Goal: Transaction & Acquisition: Purchase product/service

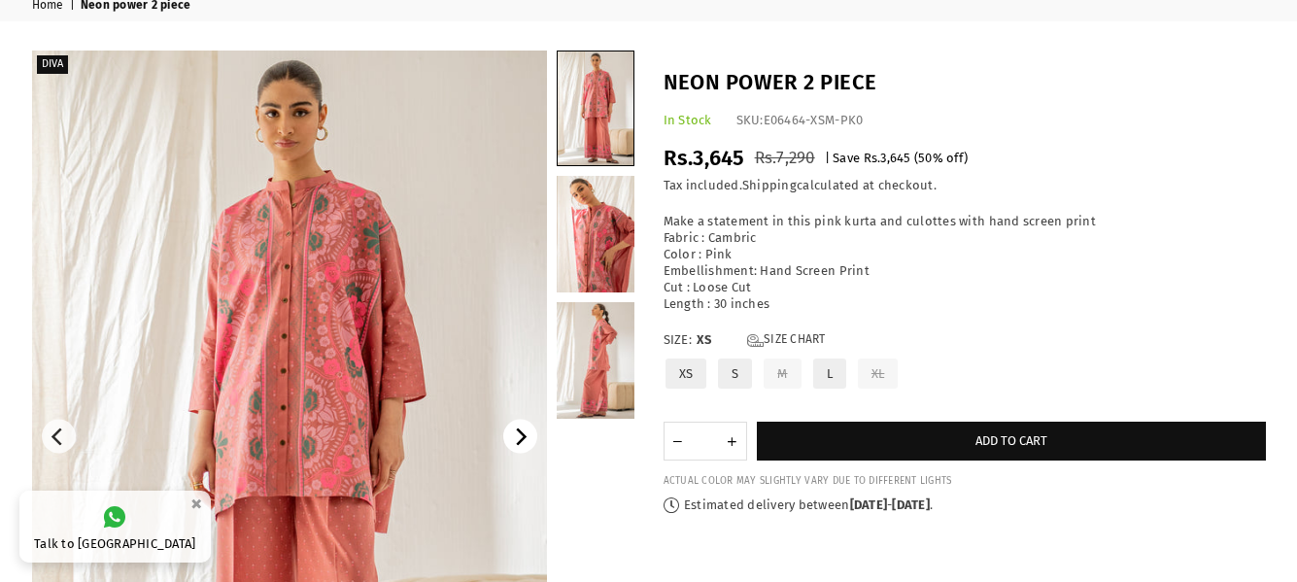
click at [522, 431] on icon "Next" at bounding box center [519, 436] width 17 height 17
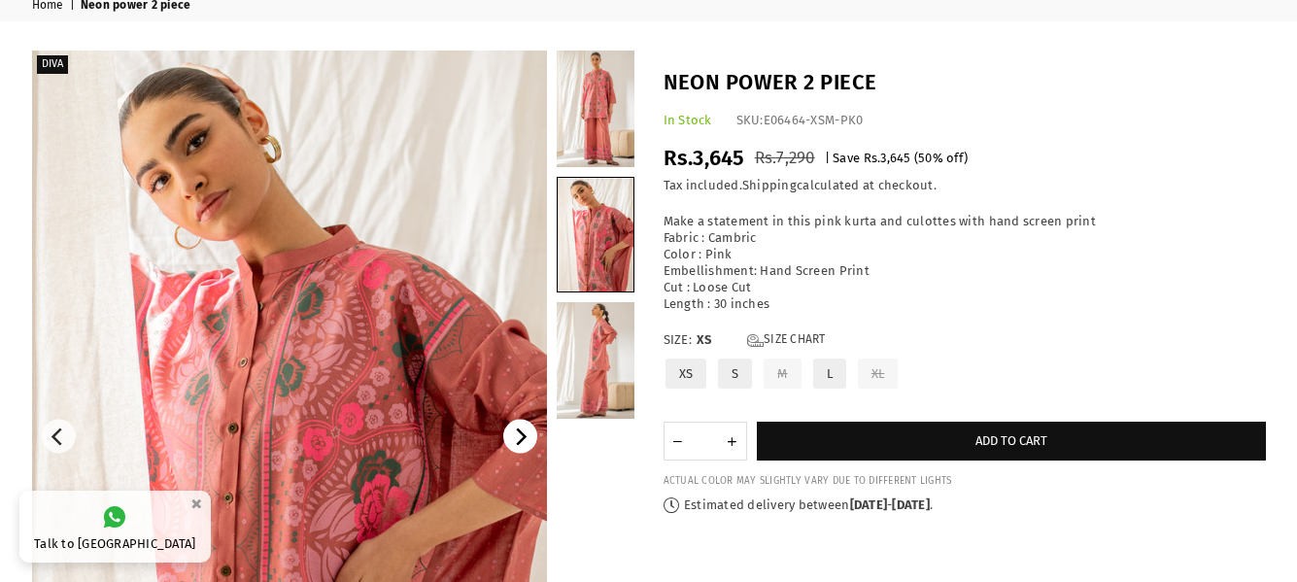
click at [522, 431] on icon "Next" at bounding box center [519, 436] width 17 height 17
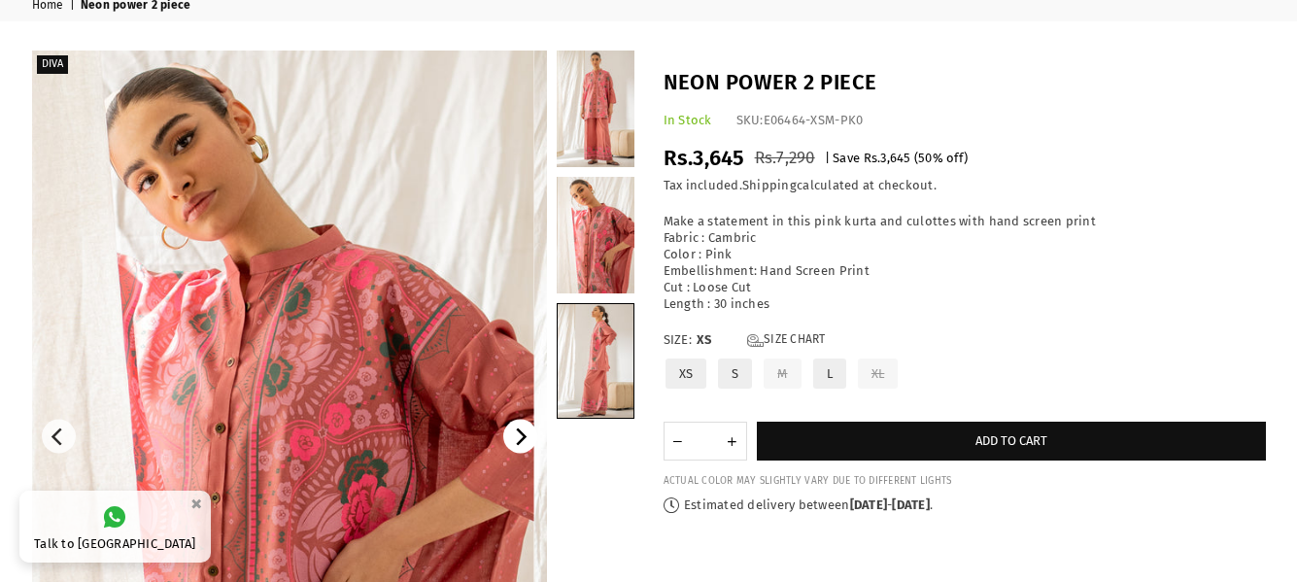
click at [522, 431] on icon "Next" at bounding box center [519, 436] width 17 height 17
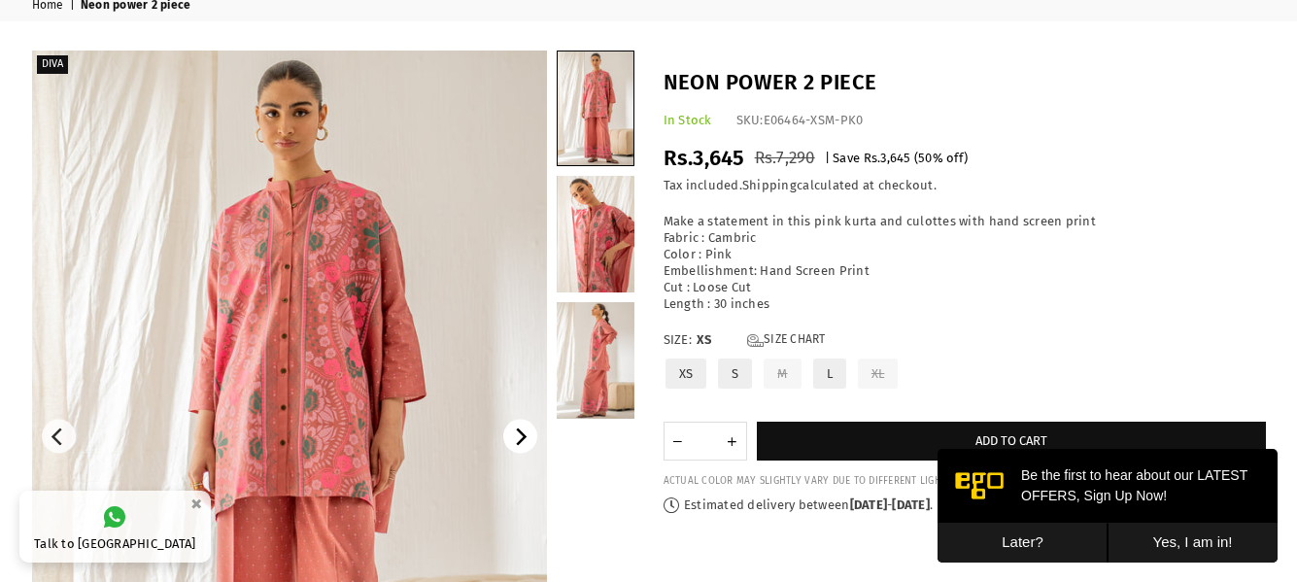
click at [522, 431] on icon "Next" at bounding box center [519, 436] width 17 height 17
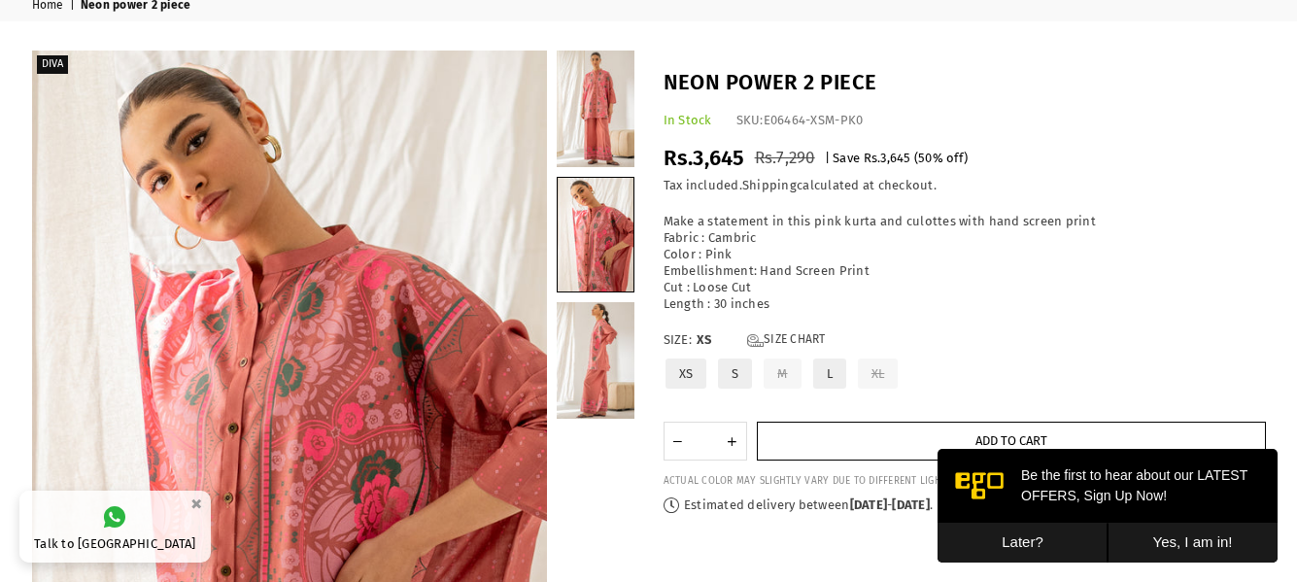
click at [884, 447] on button "Add to cart" at bounding box center [1011, 441] width 509 height 39
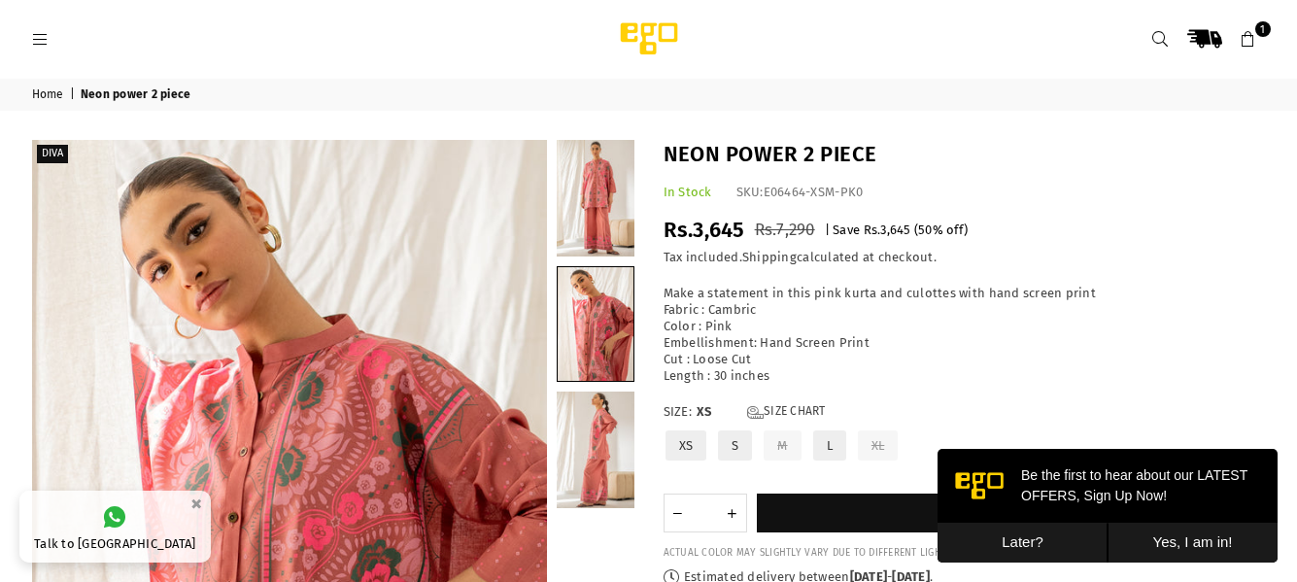
click at [37, 37] on icon at bounding box center [40, 39] width 17 height 17
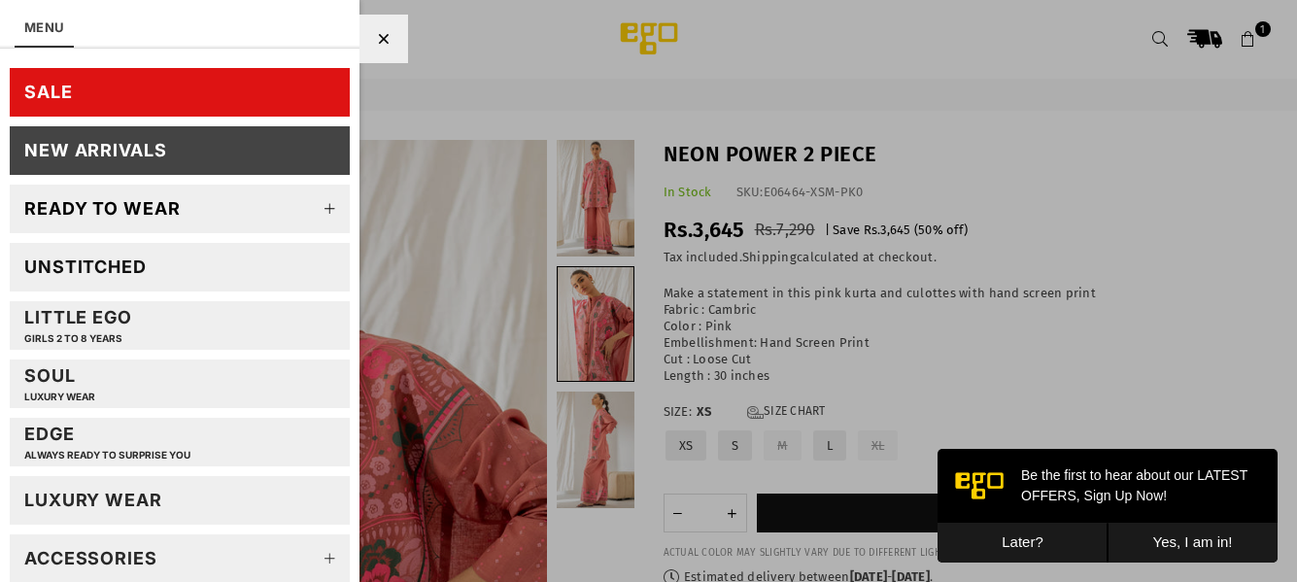
click at [54, 84] on div "SALE" at bounding box center [48, 92] width 49 height 22
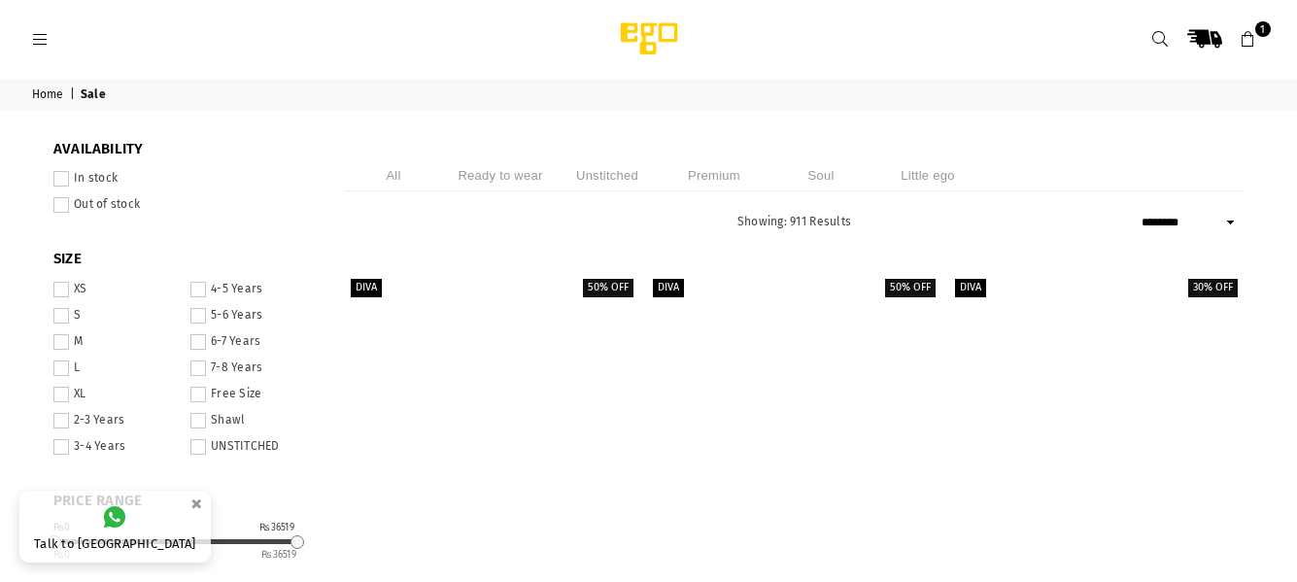
select select "******"
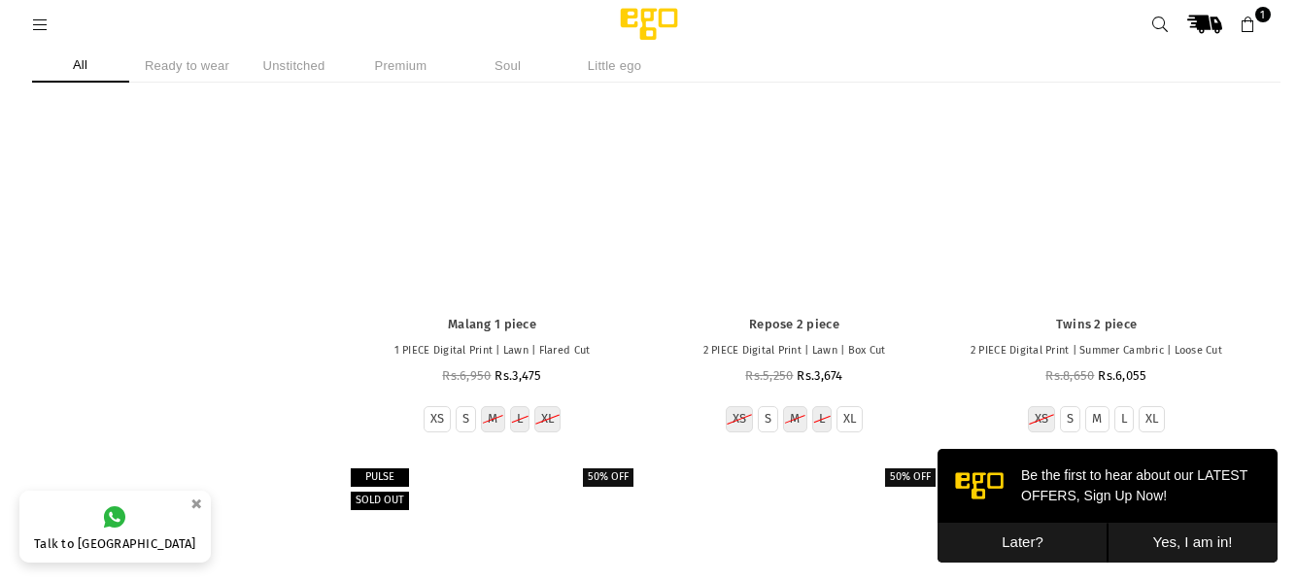
scroll to position [10582, 0]
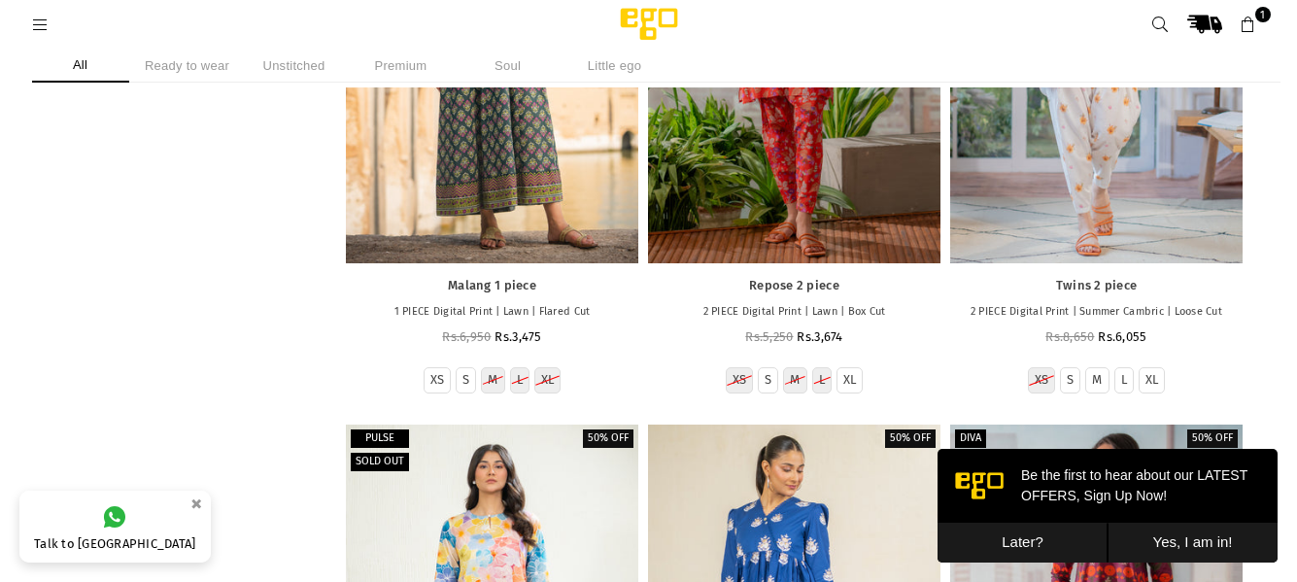
click at [1008, 539] on button "Later?" at bounding box center [1023, 543] width 170 height 40
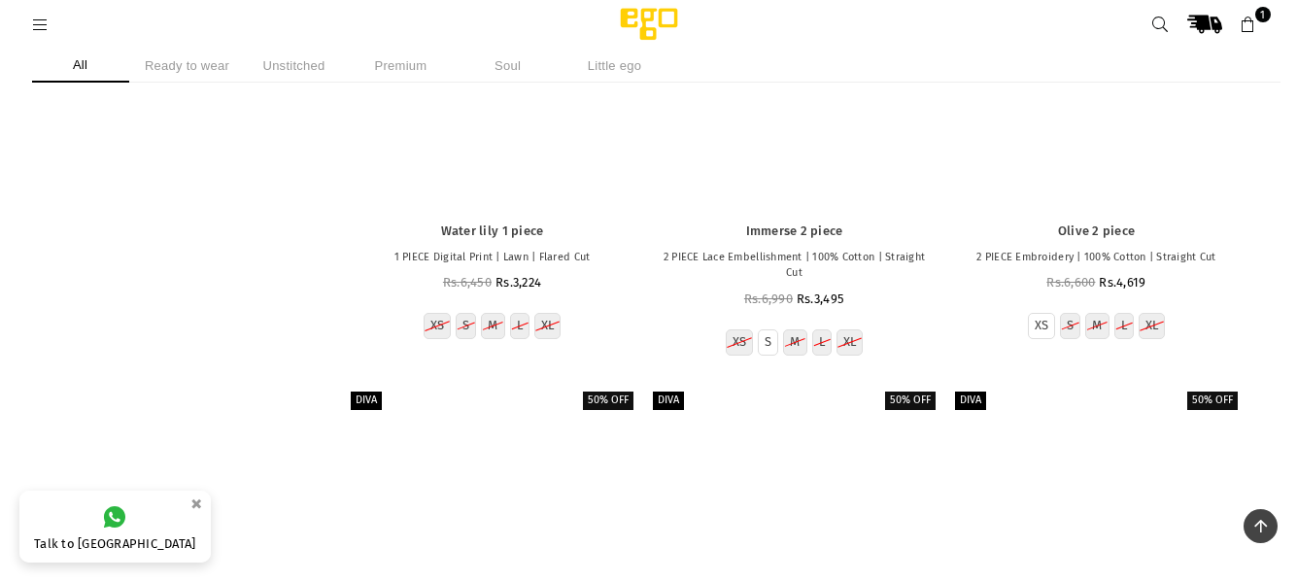
scroll to position [37210, 0]
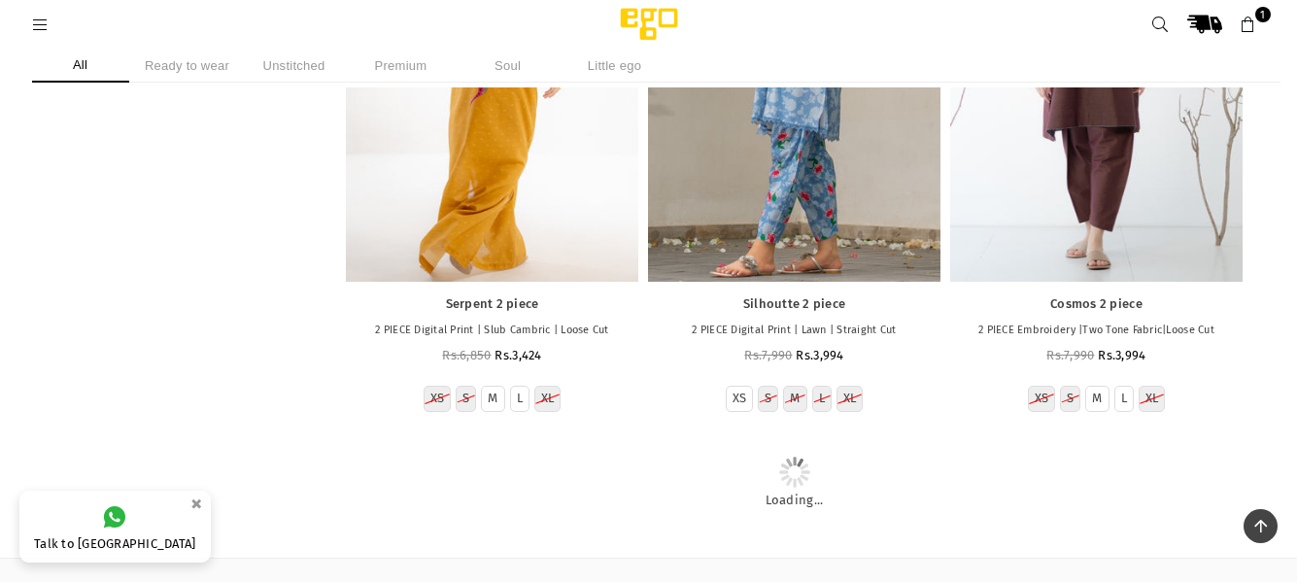
scroll to position [37743, 0]
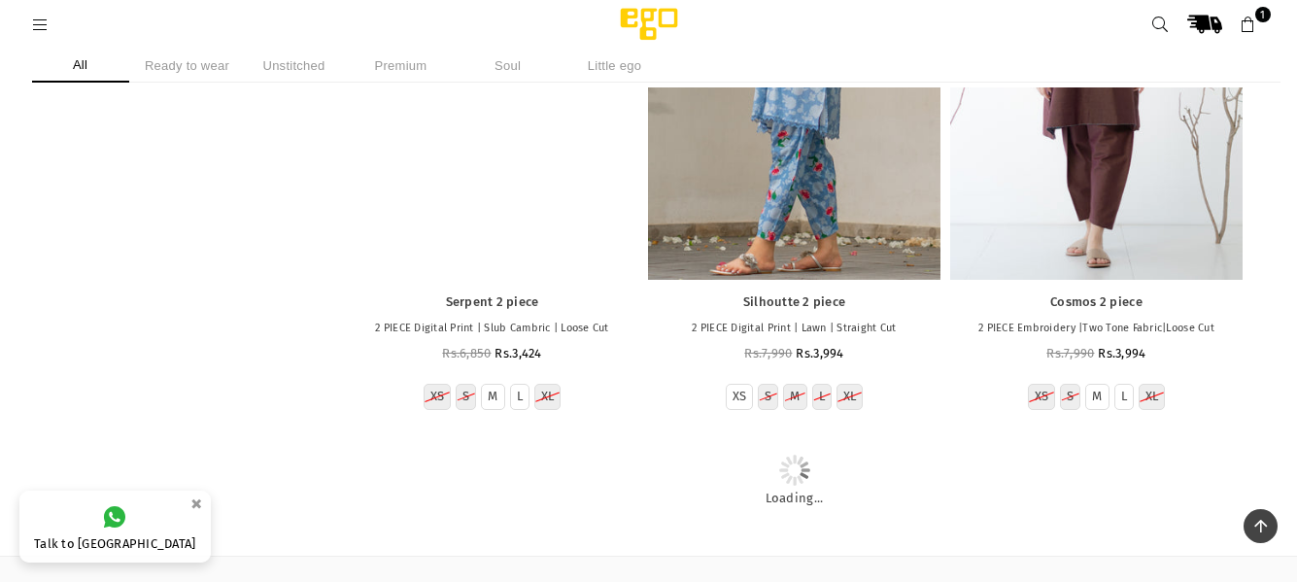
click at [521, 280] on div at bounding box center [492, 61] width 292 height 438
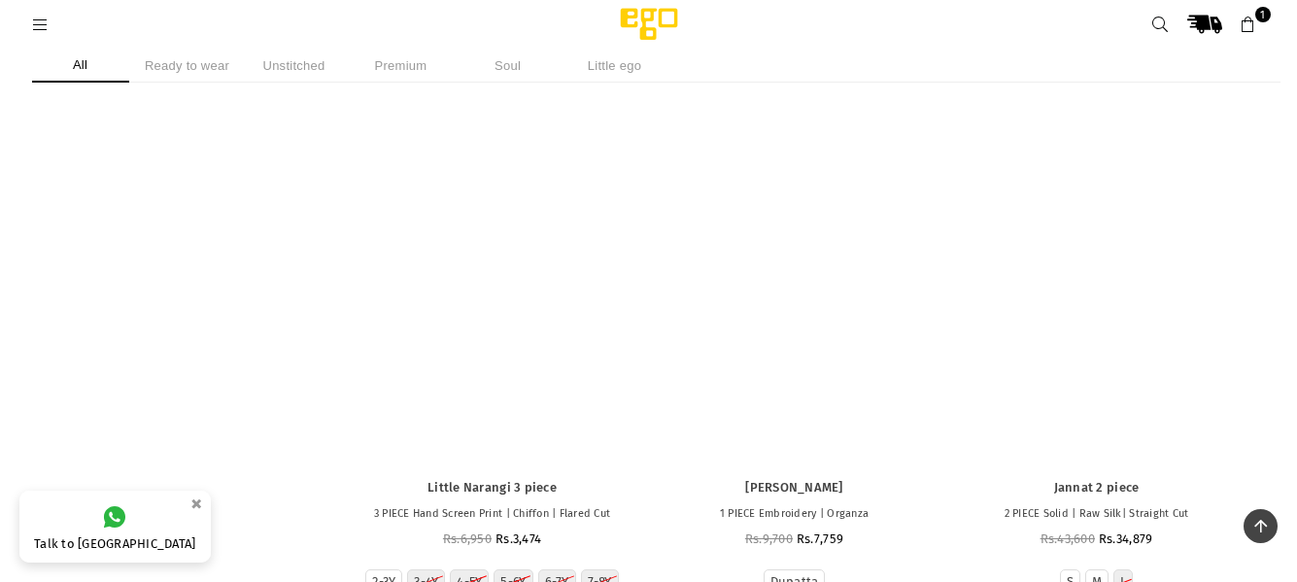
scroll to position [83740, 0]
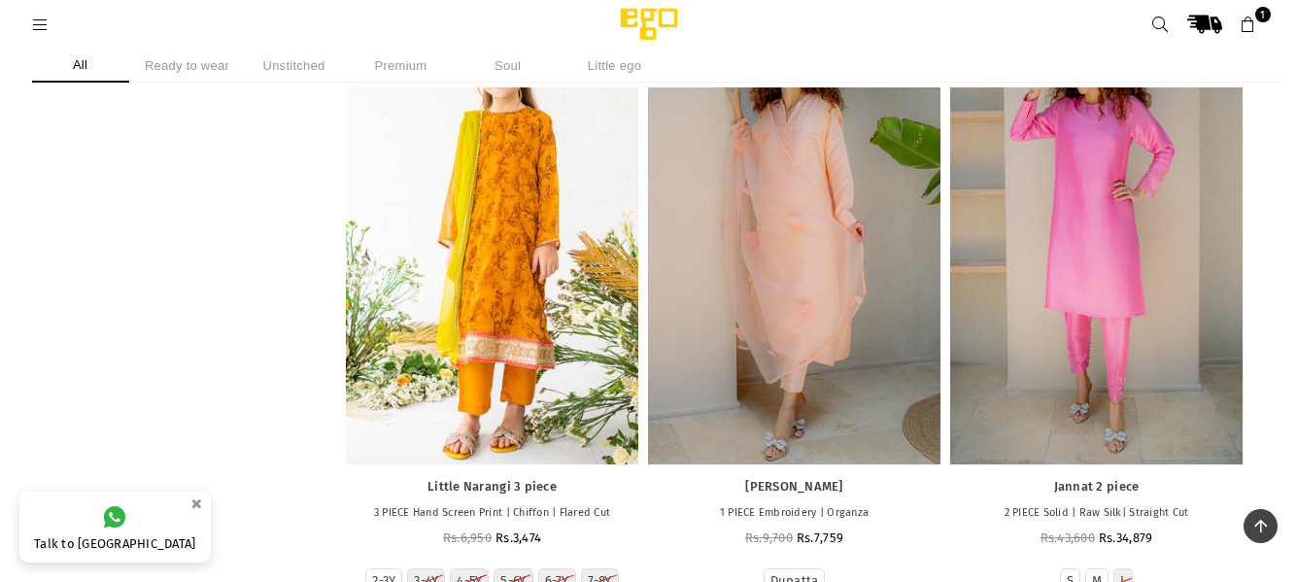
drag, startPoint x: 260, startPoint y: 393, endPoint x: 309, endPoint y: 628, distance: 239.1
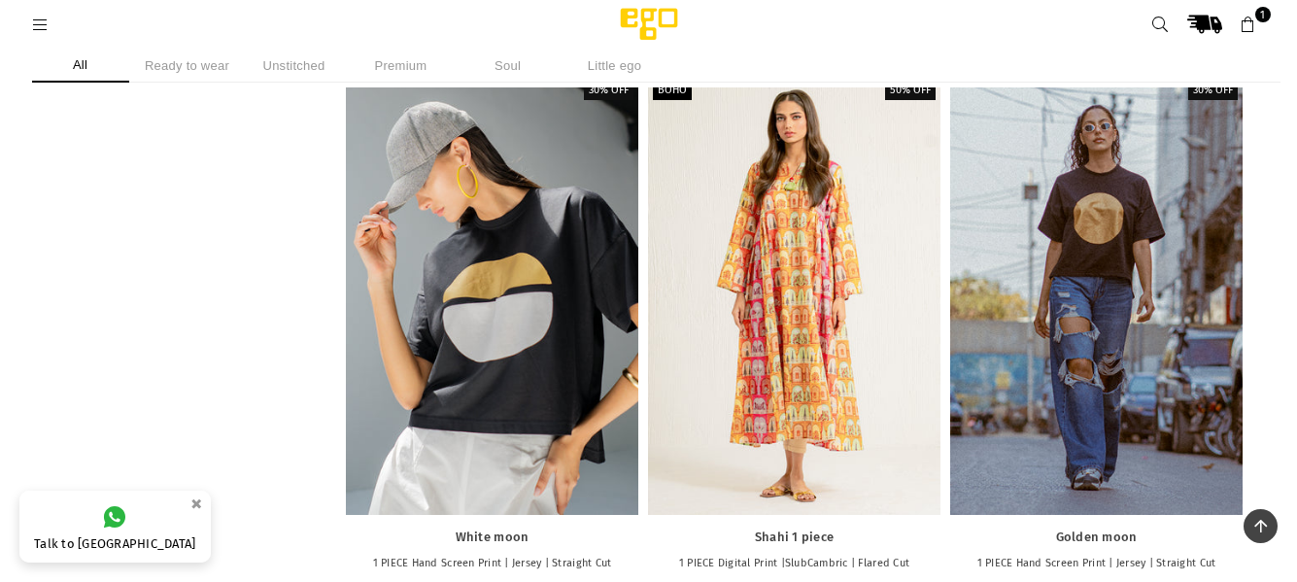
scroll to position [95760, 0]
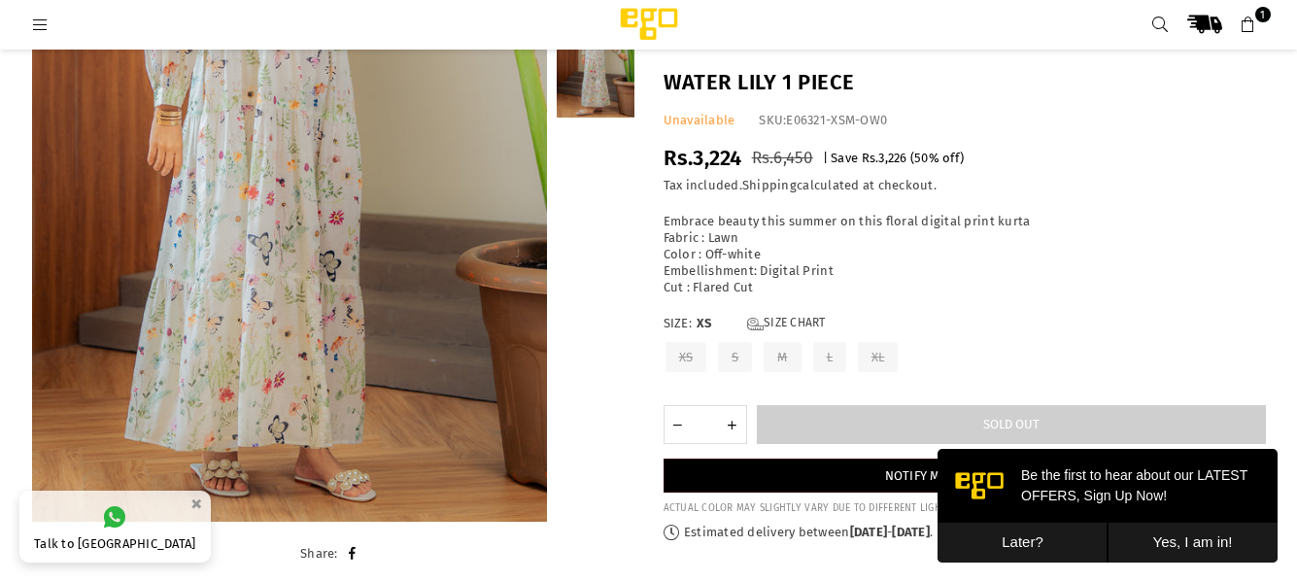
scroll to position [396, 0]
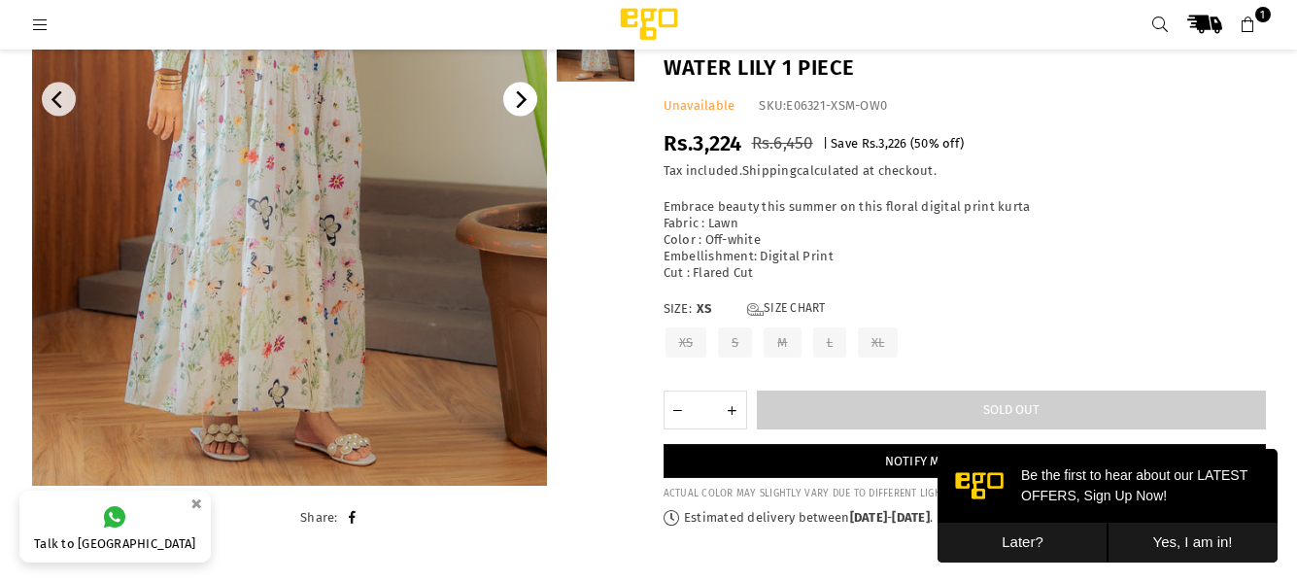
click at [517, 103] on icon "Next" at bounding box center [519, 99] width 17 height 17
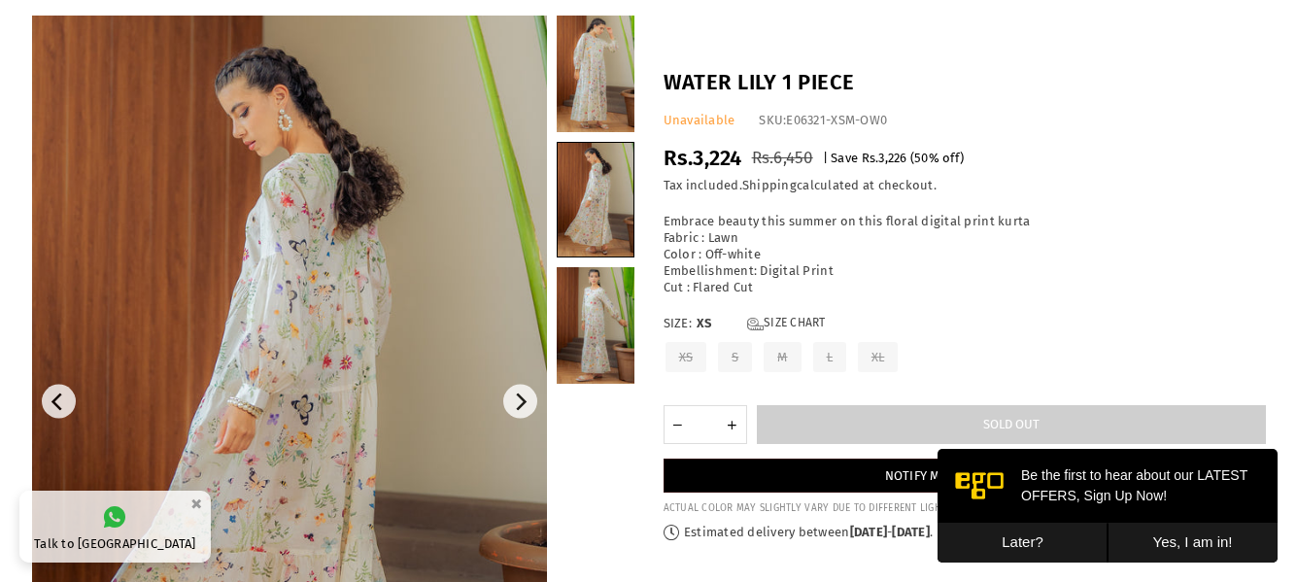
scroll to position [123, 0]
click at [521, 398] on icon "Next" at bounding box center [522, 402] width 11 height 17
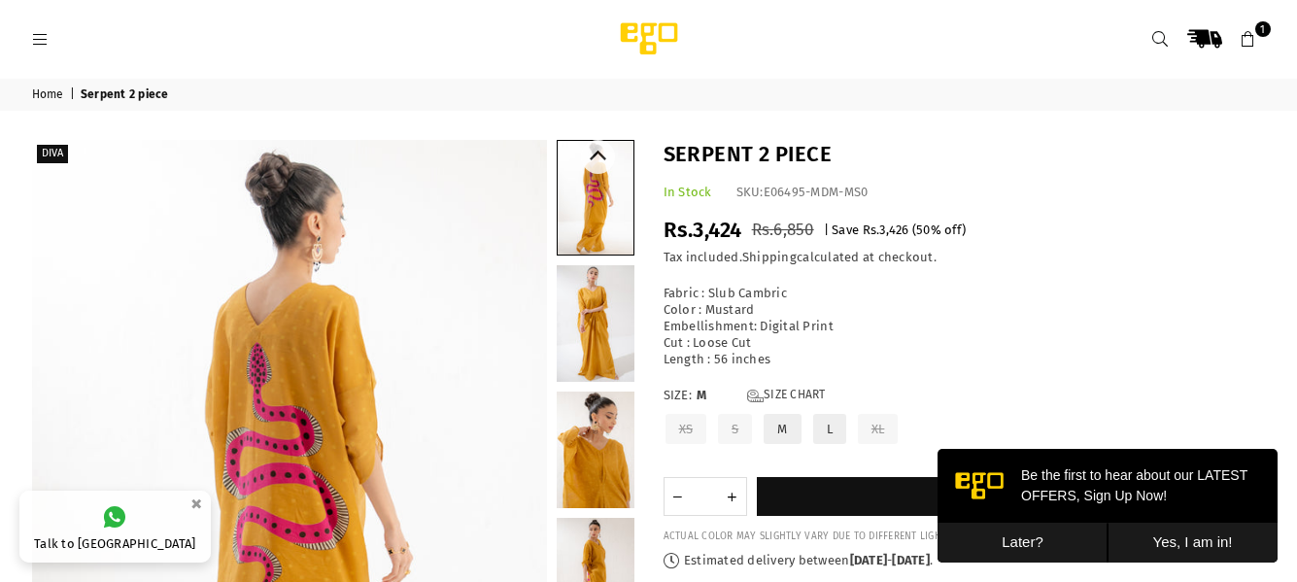
click at [603, 317] on link at bounding box center [596, 323] width 78 height 117
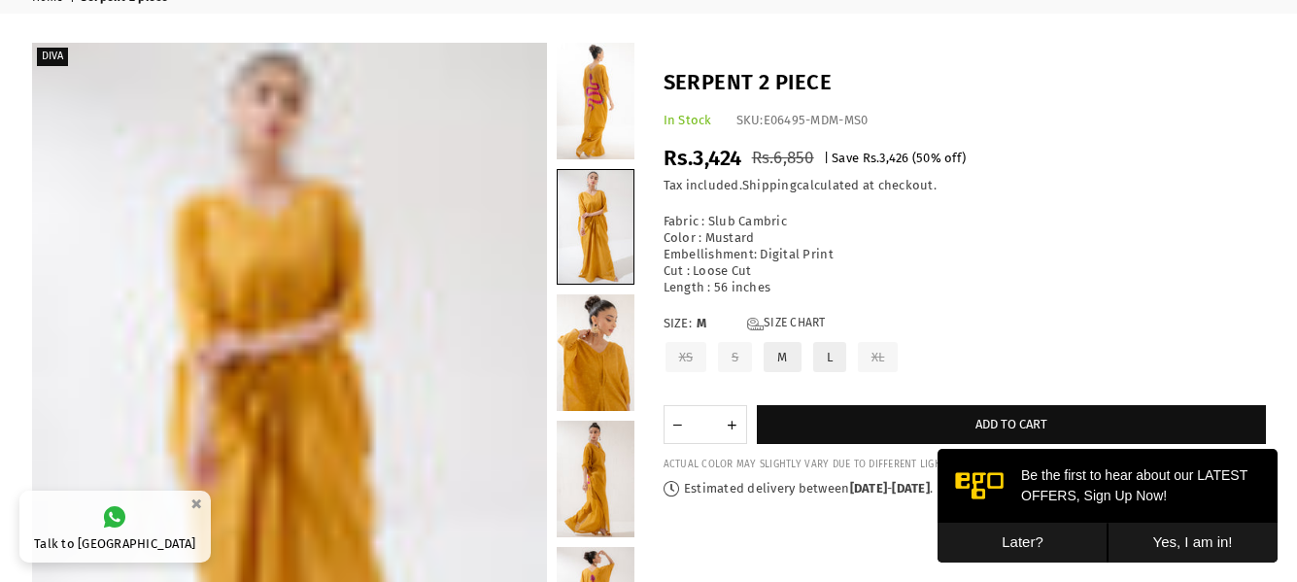
scroll to position [95, 0]
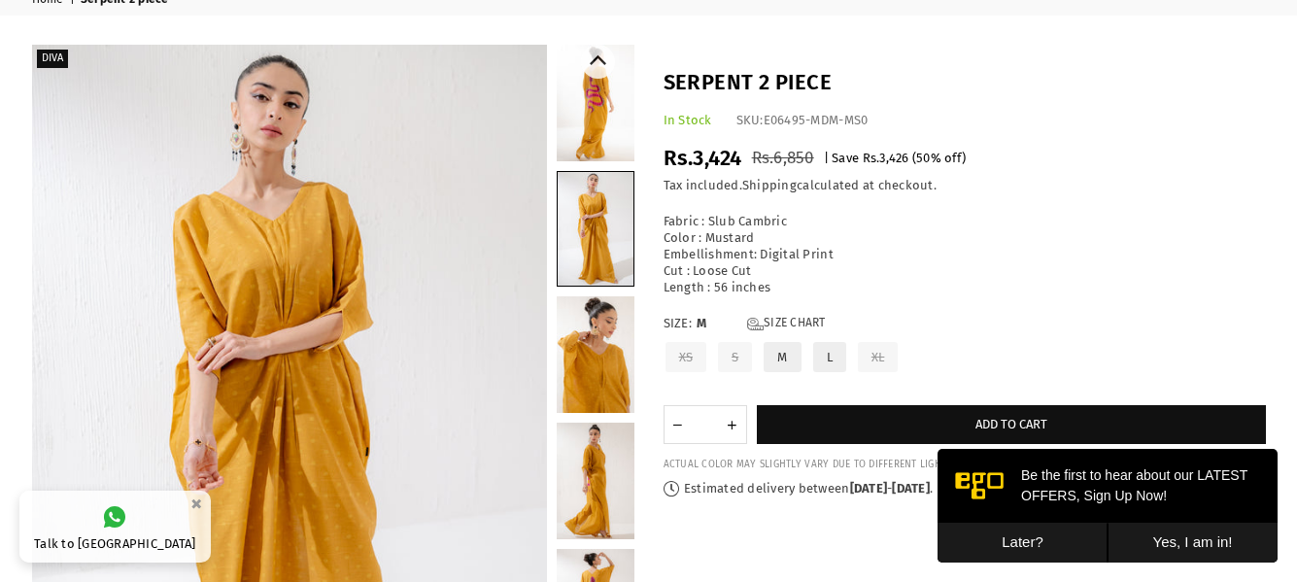
click at [586, 378] on link at bounding box center [596, 354] width 78 height 117
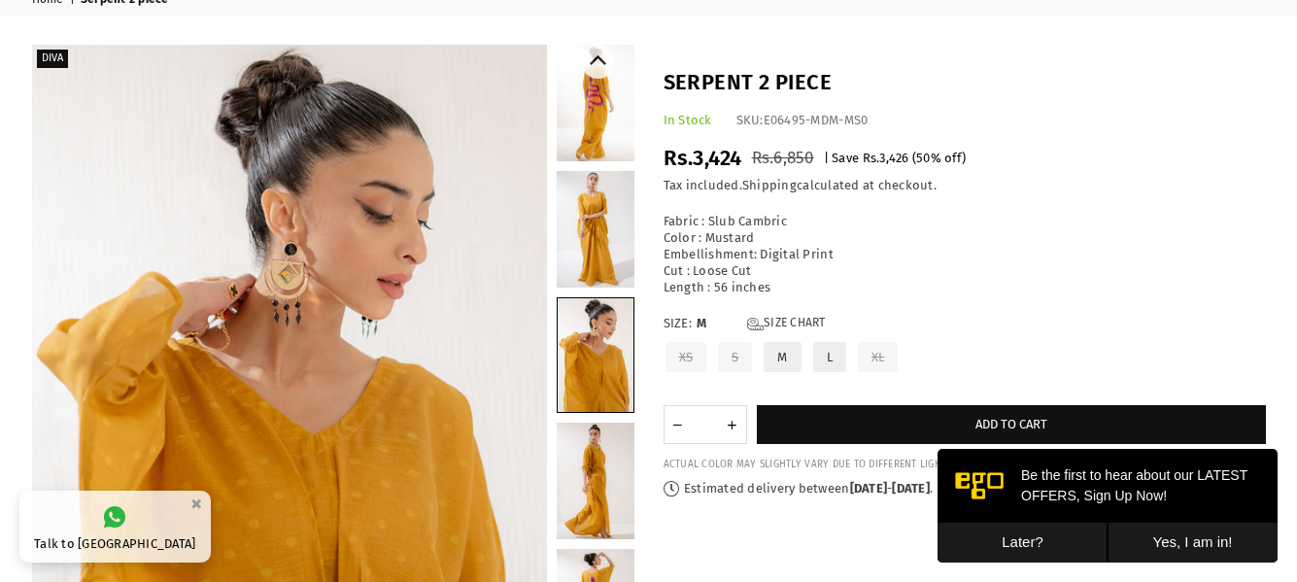
click at [591, 482] on link at bounding box center [596, 481] width 78 height 117
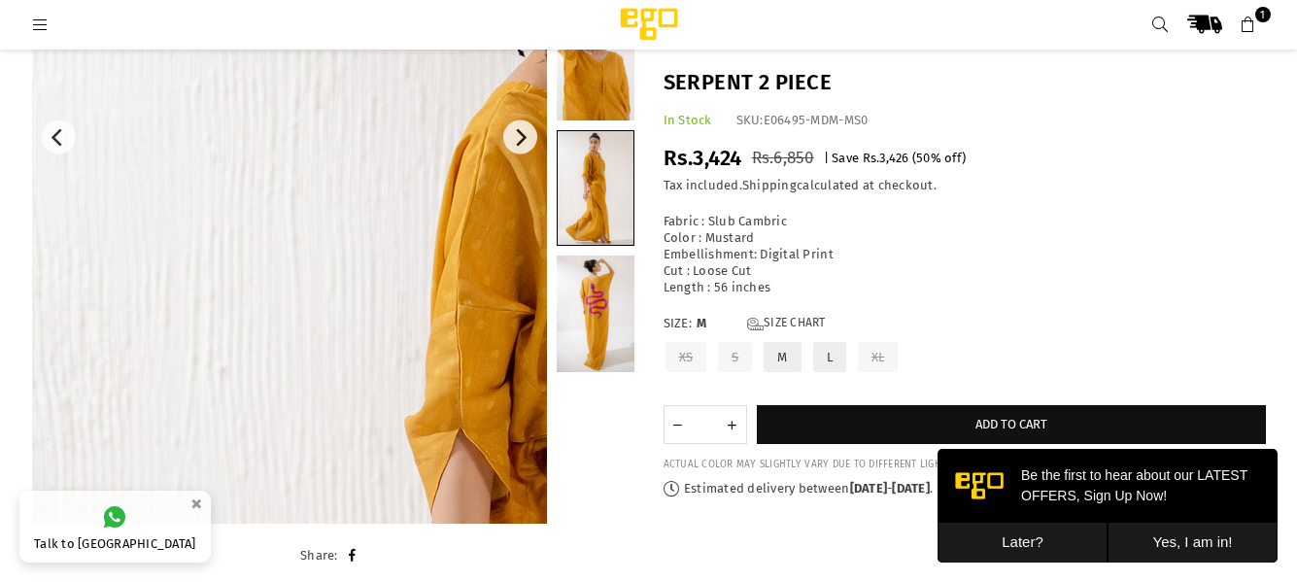
scroll to position [357, 0]
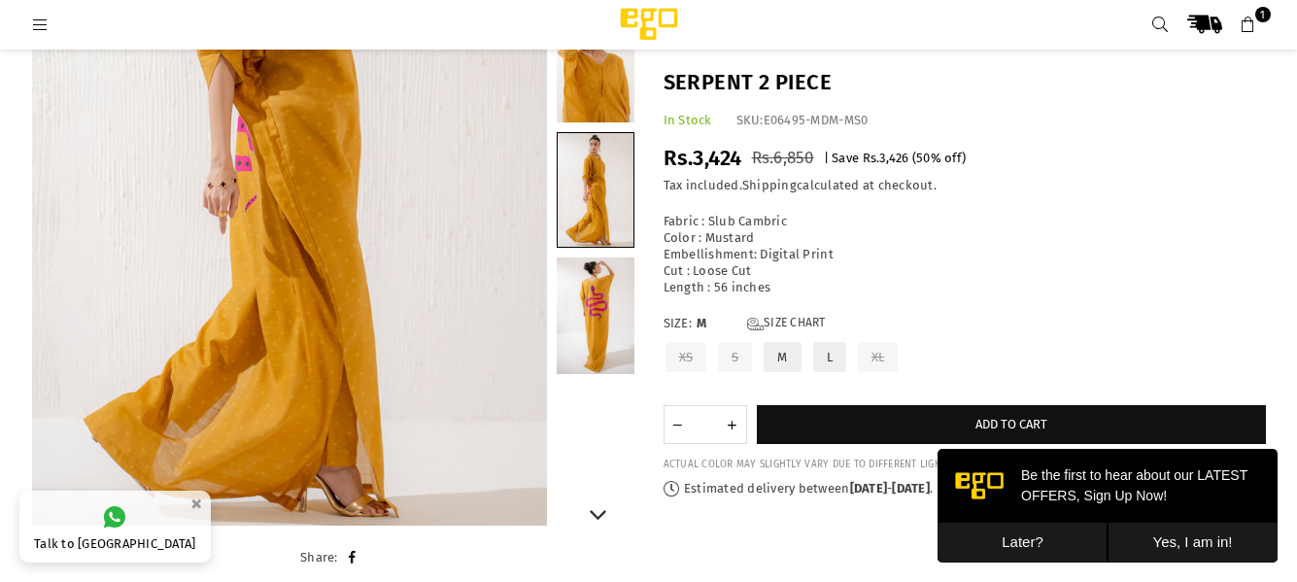
click at [580, 314] on link at bounding box center [596, 315] width 78 height 117
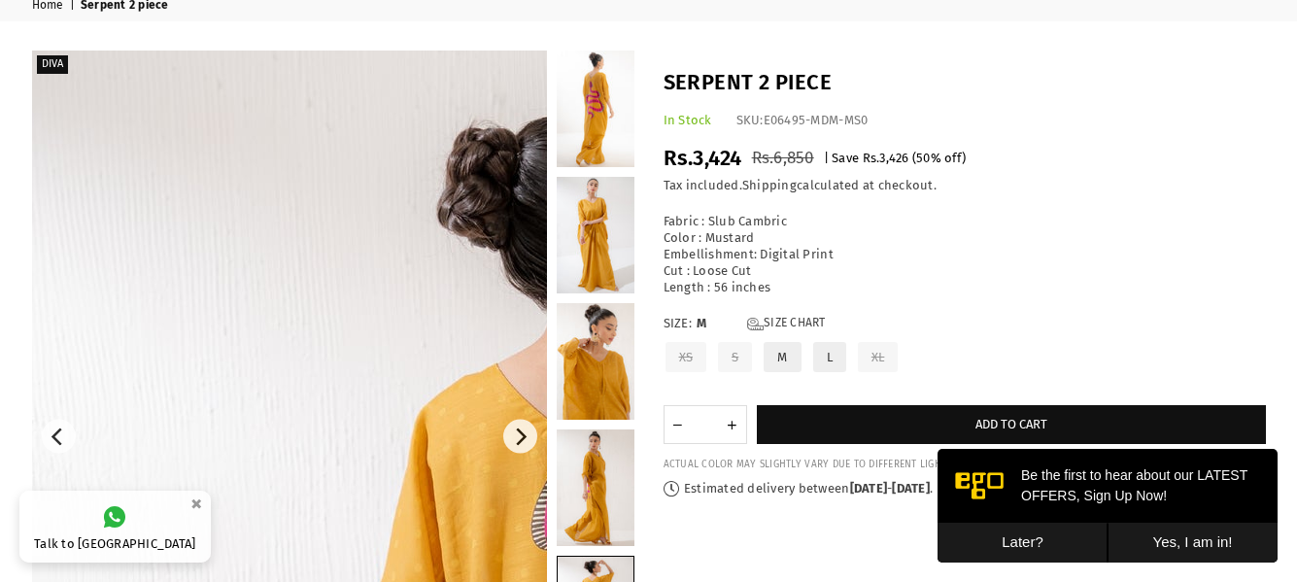
scroll to position [84, 0]
